Goal: Find specific fact: Find contact information

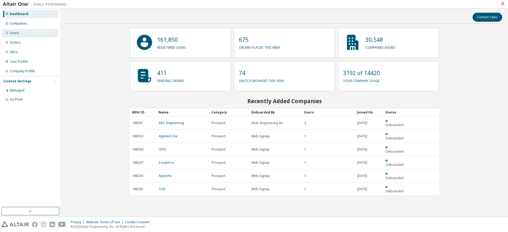
click at [24, 31] on div "Users" at bounding box center [30, 33] width 56 height 8
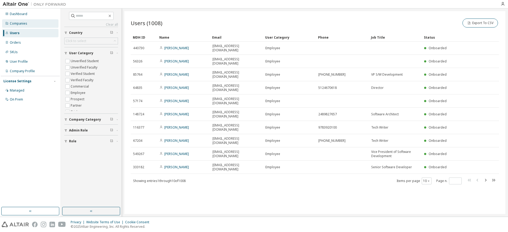
click at [24, 25] on div "Companies" at bounding box center [18, 23] width 17 height 4
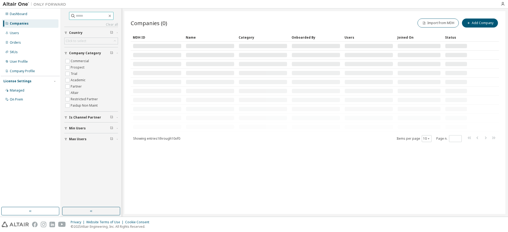
click at [81, 15] on input "text" at bounding box center [92, 15] width 32 height 5
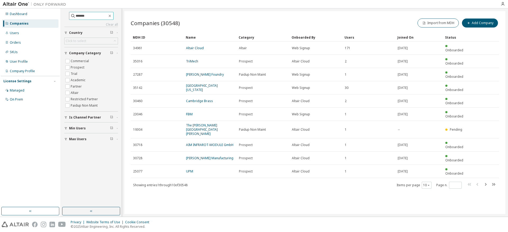
type input "*******"
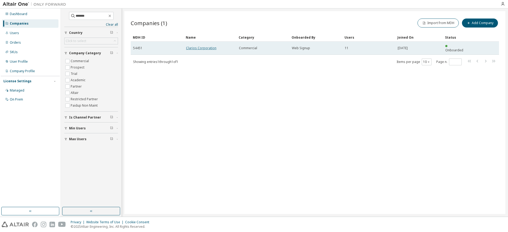
click at [204, 46] on link "Clarios Corporation" at bounding box center [201, 48] width 30 height 4
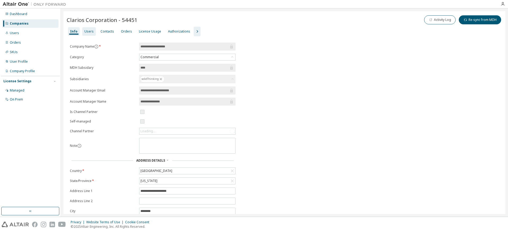
click at [87, 29] on div "Users" at bounding box center [88, 31] width 9 height 4
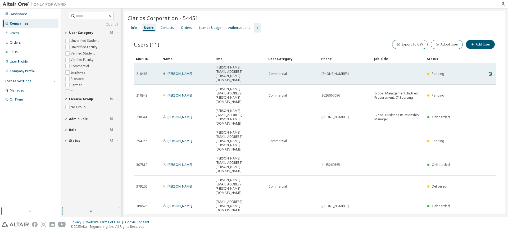
drag, startPoint x: 262, startPoint y: 68, endPoint x: 211, endPoint y: 69, distance: 51.3
click at [211, 69] on tr "210463 Andrew Graceffa andrew.graceffa@clarios.com Commercial 414 524 3793 Pend…" at bounding box center [315, 74] width 362 height 22
copy tr "andrew.graceffa@clarios.com"
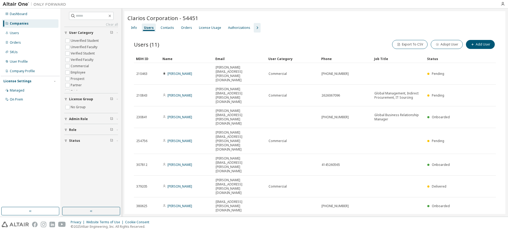
click at [292, 24] on div "Info Users Contacts Orders License Usage Authorizations" at bounding box center [314, 28] width 374 height 10
